Goal: Information Seeking & Learning: Learn about a topic

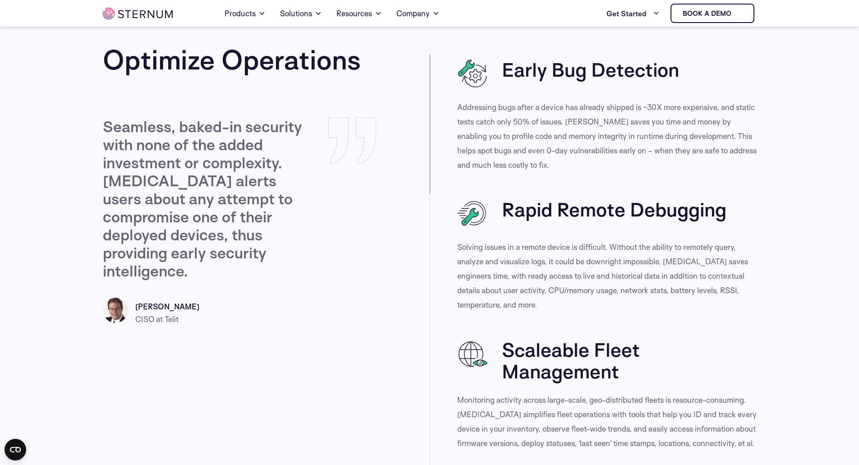
scroll to position [2024, 0]
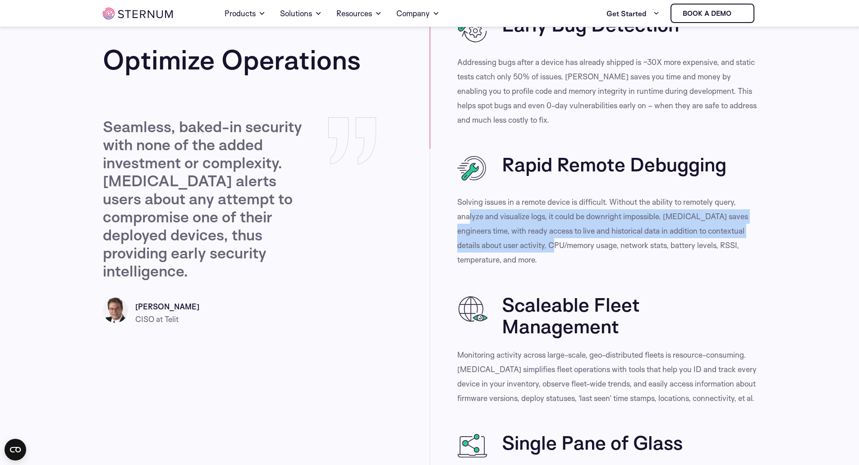
drag, startPoint x: 562, startPoint y: 250, endPoint x: 468, endPoint y: 211, distance: 101.5
click at [468, 211] on p "Solving issues in a remote device is difficult. Without the ability to remotely…" at bounding box center [606, 231] width 299 height 72
click at [519, 235] on p "Solving issues in a remote device is difficult. Without the ability to remotely…" at bounding box center [606, 231] width 299 height 72
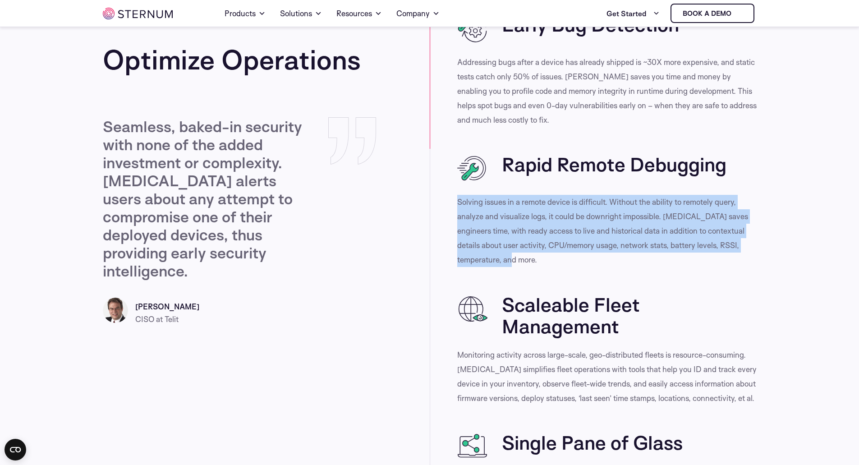
drag, startPoint x: 569, startPoint y: 264, endPoint x: 441, endPoint y: 206, distance: 140.5
click at [441, 206] on div "Rapid Remote Debugging Solving issues in a remote device is difficult. Without …" at bounding box center [593, 219] width 327 height 140
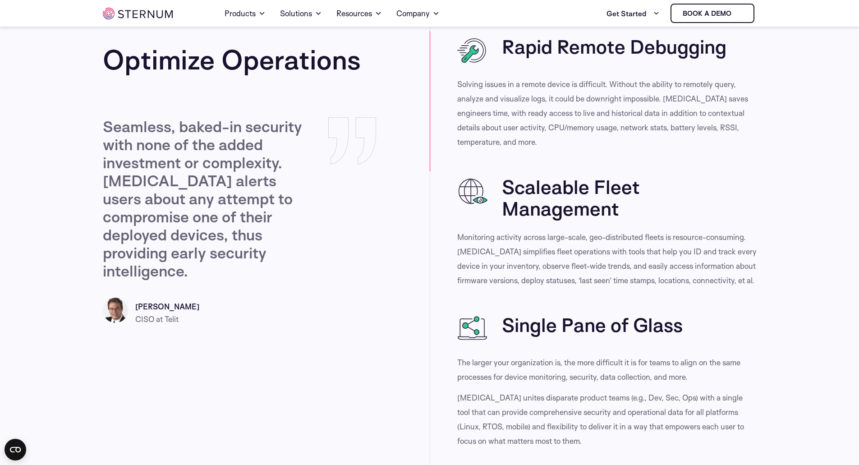
scroll to position [2159, 0]
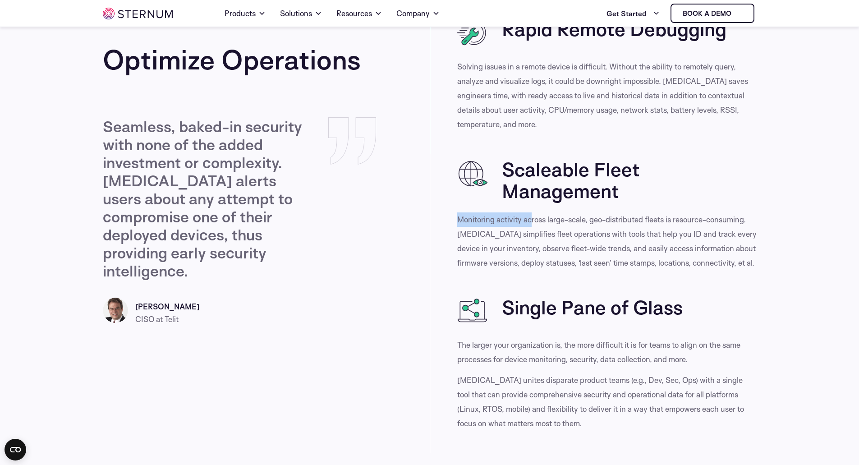
drag, startPoint x: 456, startPoint y: 219, endPoint x: 532, endPoint y: 221, distance: 76.2
click at [532, 221] on div "Scaleable Fleet Management Monitoring activity across large-scale, geo-distribu…" at bounding box center [593, 223] width 327 height 138
click at [491, 245] on p "Monitoring activity across large-scale, geo-distributed fleets is resource-cons…" at bounding box center [606, 241] width 299 height 58
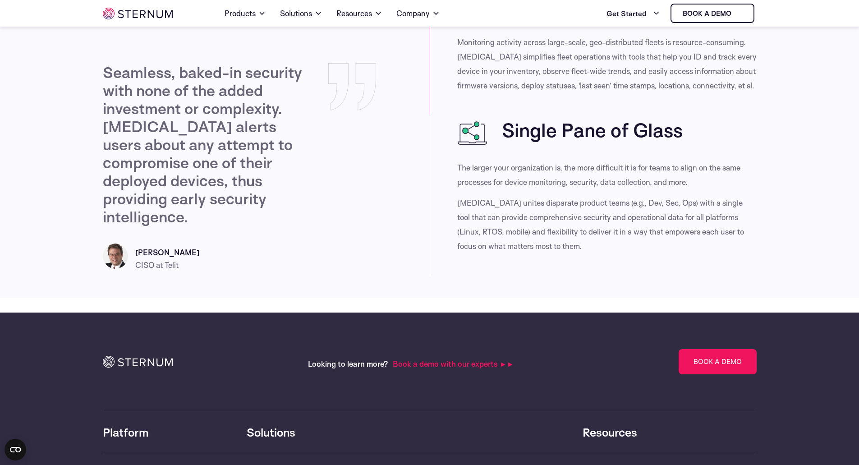
scroll to position [2340, 0]
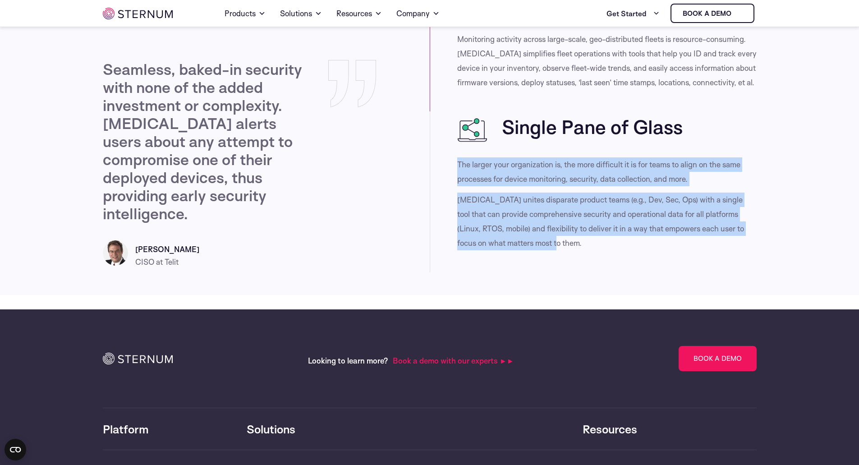
drag, startPoint x: 570, startPoint y: 244, endPoint x: 451, endPoint y: 166, distance: 142.3
click at [451, 166] on div "Single Pane of Glass The larger your organization is, the more difficult it is …" at bounding box center [593, 191] width 327 height 161
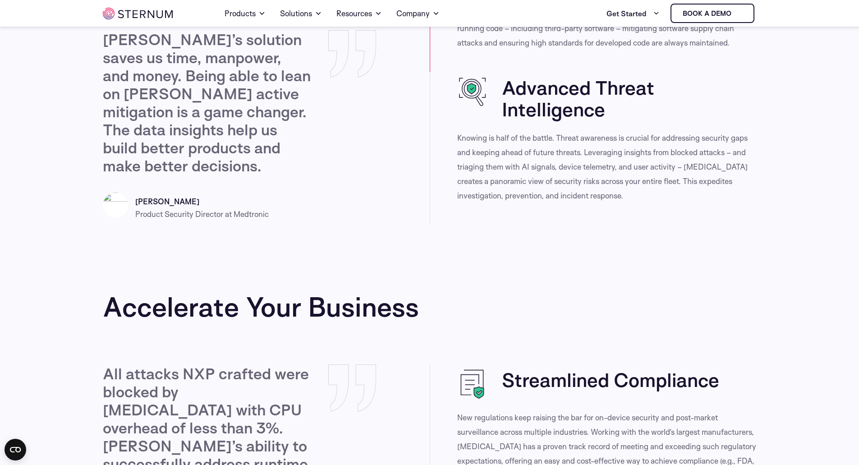
scroll to position [716, 0]
